Goal: Navigation & Orientation: Find specific page/section

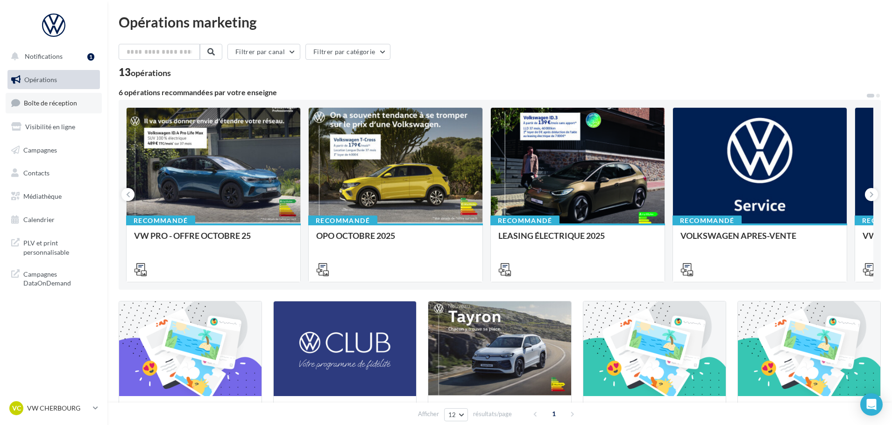
click at [55, 111] on link "Boîte de réception" at bounding box center [54, 103] width 96 height 20
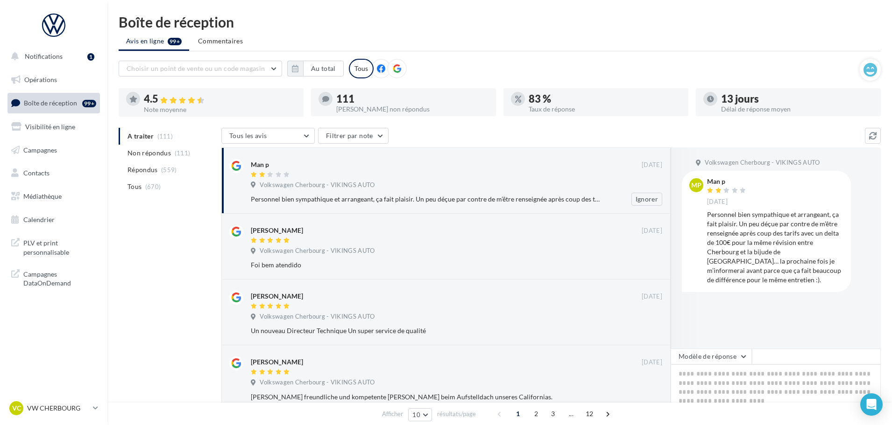
click at [435, 182] on div "Volkswagen Cherbourg - VIKINGS AUTO" at bounding box center [456, 186] width 411 height 10
click at [52, 409] on p "VW CHERBOURG" at bounding box center [58, 408] width 62 height 9
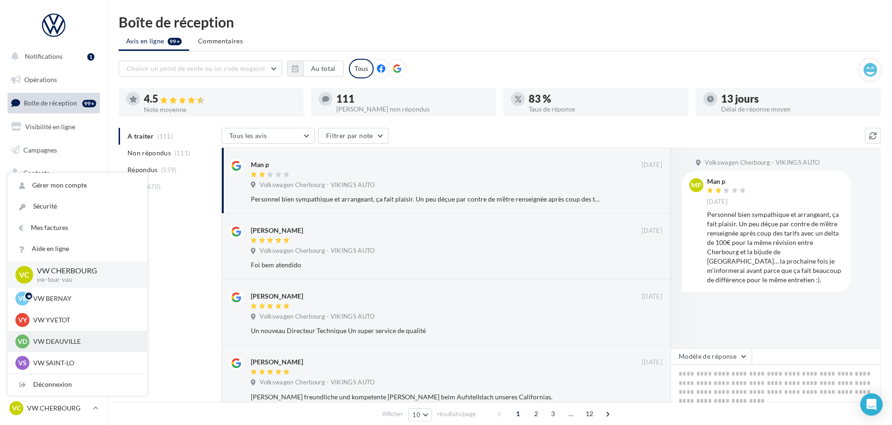
click at [70, 341] on p "VW DEAUVILLE" at bounding box center [84, 341] width 103 height 9
